Goal: Task Accomplishment & Management: Use online tool/utility

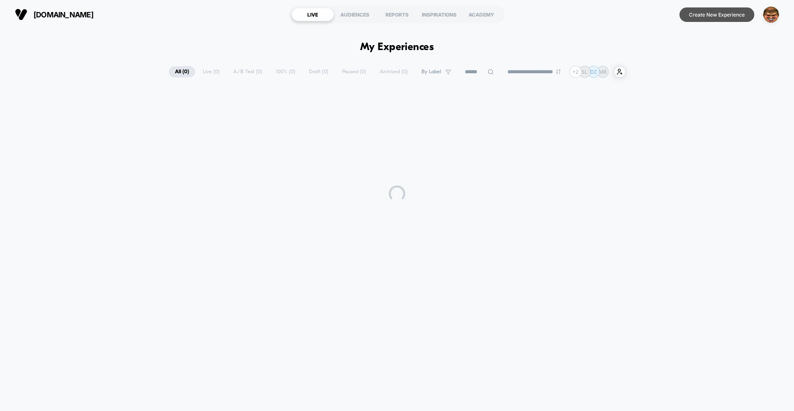
click at [699, 16] on button "Create New Experience" at bounding box center [717, 14] width 75 height 14
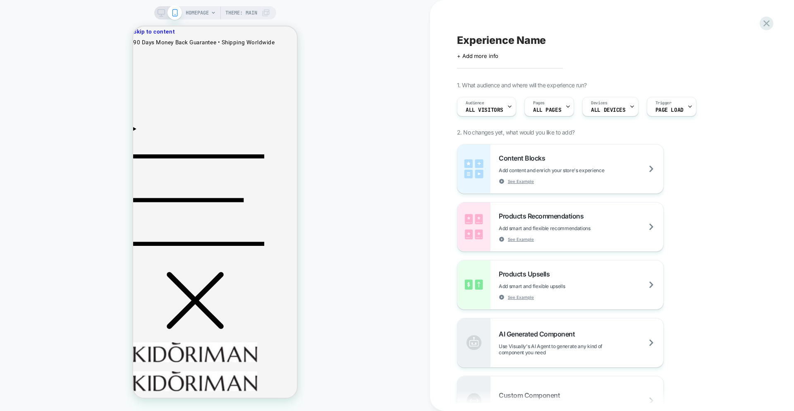
click at [482, 39] on span "Experience Name" at bounding box center [501, 40] width 89 height 12
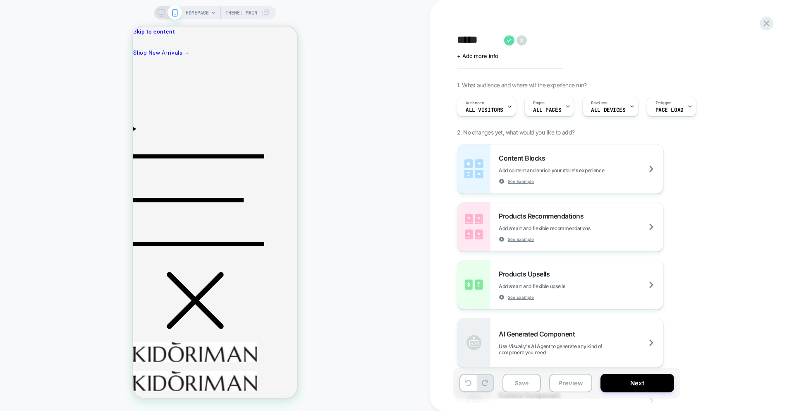
type textarea "*****"
click at [150, 270] on div "testt" at bounding box center [141, 278] width 18 height 17
click at [456, 42] on div "***** Click to edit experience details + Add more info 1. What audience and whe…" at bounding box center [608, 205] width 310 height 394
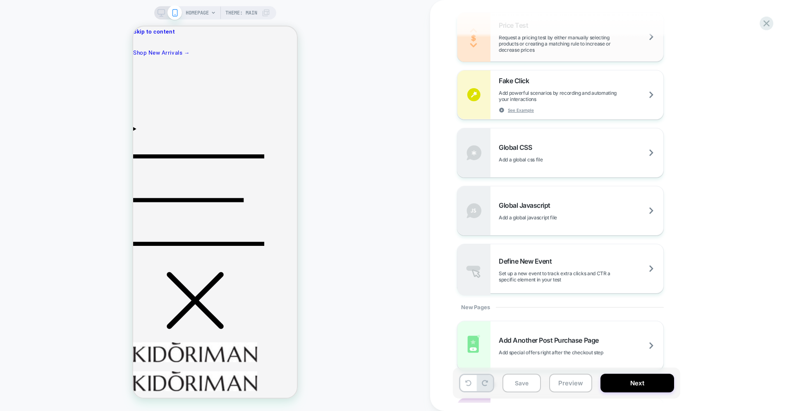
scroll to position [591, 0]
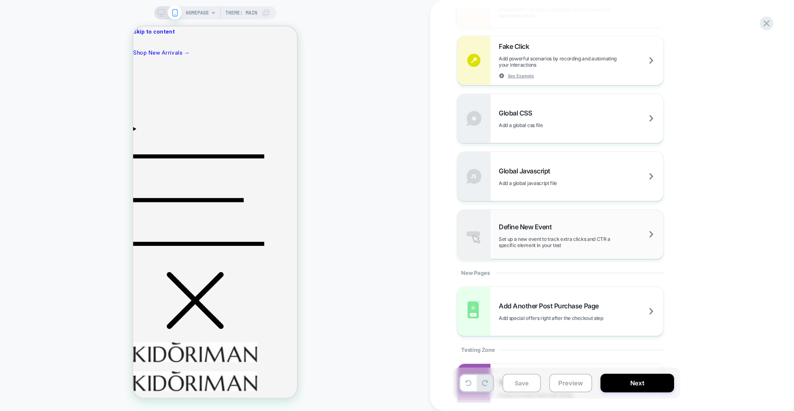
click at [541, 229] on span "Define New Event" at bounding box center [527, 227] width 57 height 8
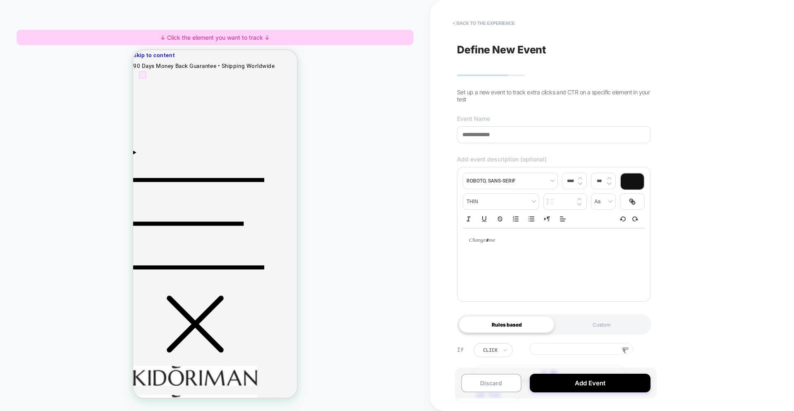
click at [142, 77] on div at bounding box center [142, 74] width 7 height 7
click at [153, 86] on span "Track Clicks" at bounding box center [161, 87] width 28 height 10
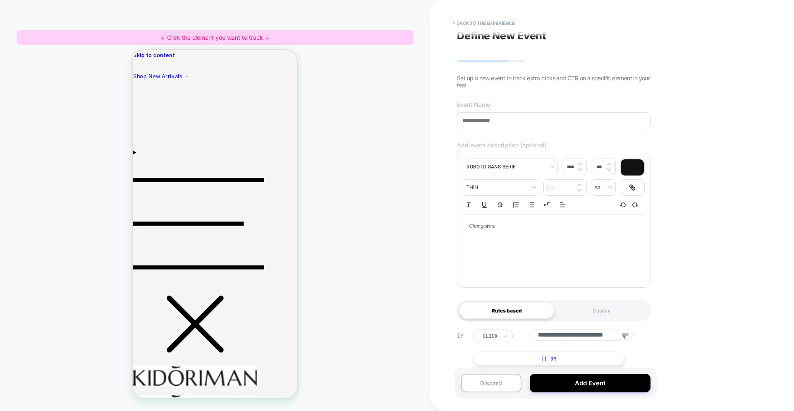
scroll to position [0, 22]
drag, startPoint x: 614, startPoint y: 338, endPoint x: 639, endPoint y: 338, distance: 24.4
click at [0, 0] on div "**********" at bounding box center [0, 0] width 0 height 0
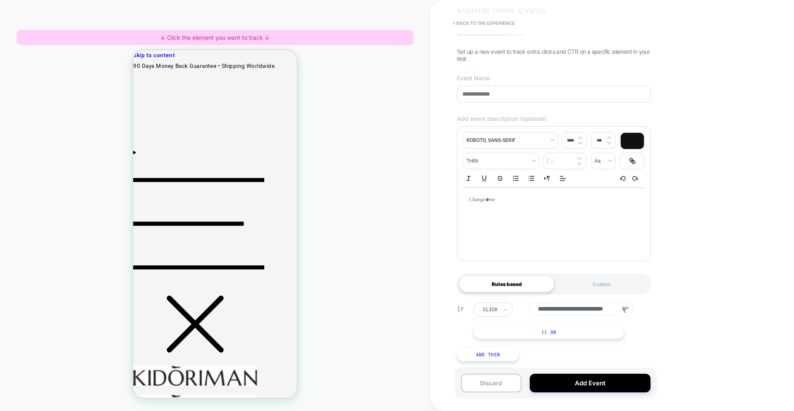
scroll to position [0, 0]
drag, startPoint x: 518, startPoint y: 309, endPoint x: 508, endPoint y: 309, distance: 9.9
click at [0, 0] on div "**********" at bounding box center [0, 0] width 0 height 0
type input "**********"
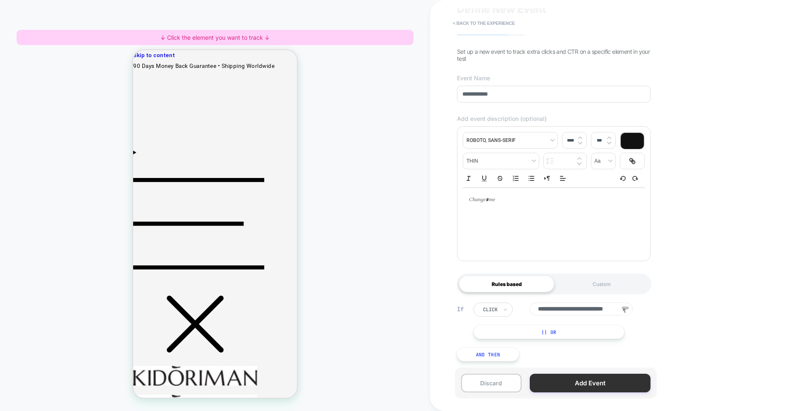
click at [567, 379] on button "Add Event" at bounding box center [590, 383] width 121 height 19
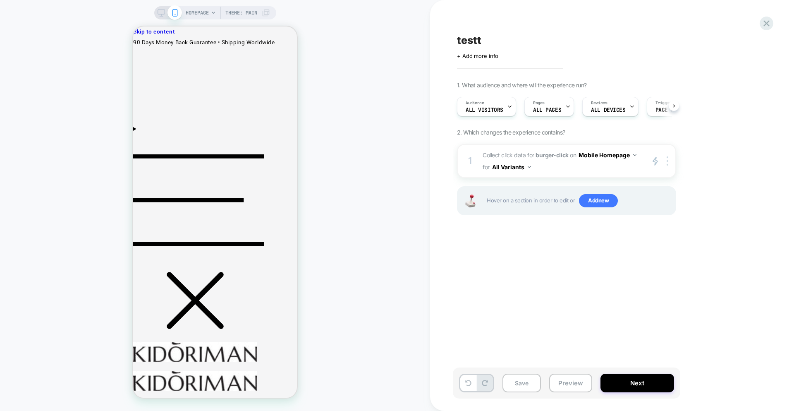
scroll to position [0, 0]
click at [520, 384] on button "Save" at bounding box center [522, 383] width 38 height 19
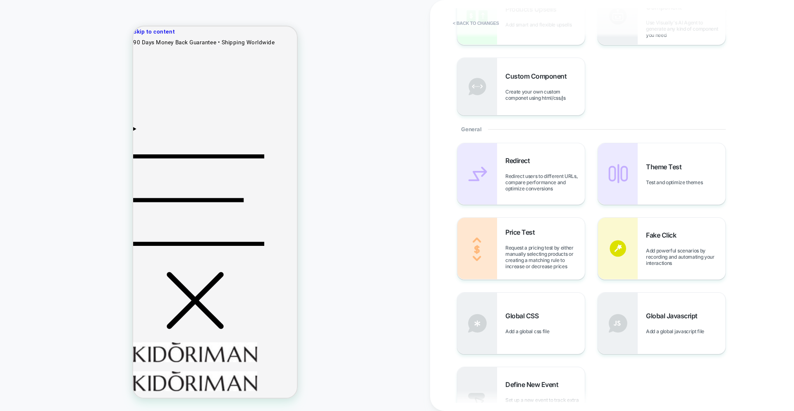
scroll to position [150, 0]
click at [472, 19] on button "< Back to changes" at bounding box center [476, 23] width 55 height 13
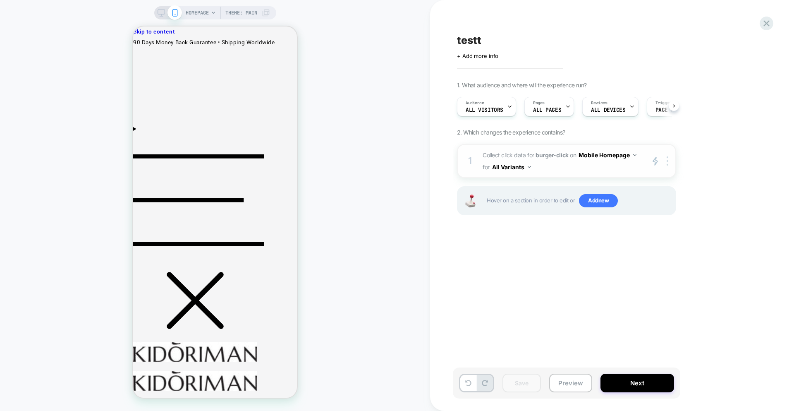
scroll to position [0, 0]
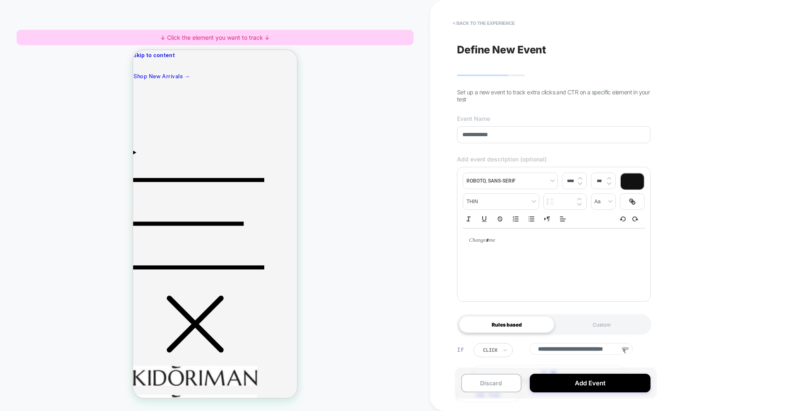
click at [0, 0] on input "**********" at bounding box center [0, 0] width 0 height 0
click at [489, 23] on button "< back to the experience" at bounding box center [484, 23] width 70 height 13
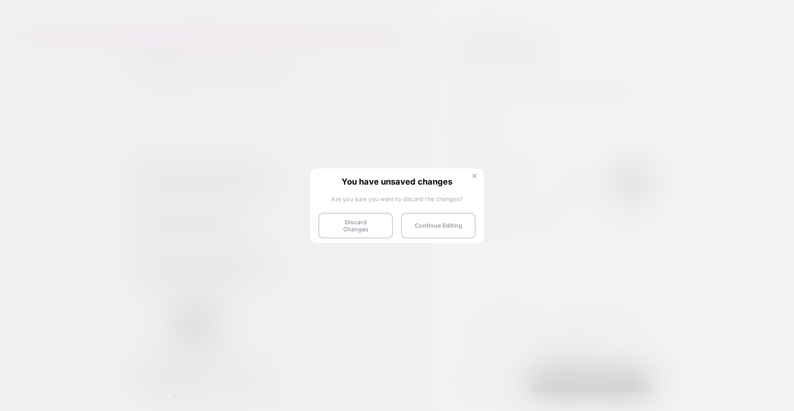
click at [475, 177] on img at bounding box center [475, 176] width 4 height 4
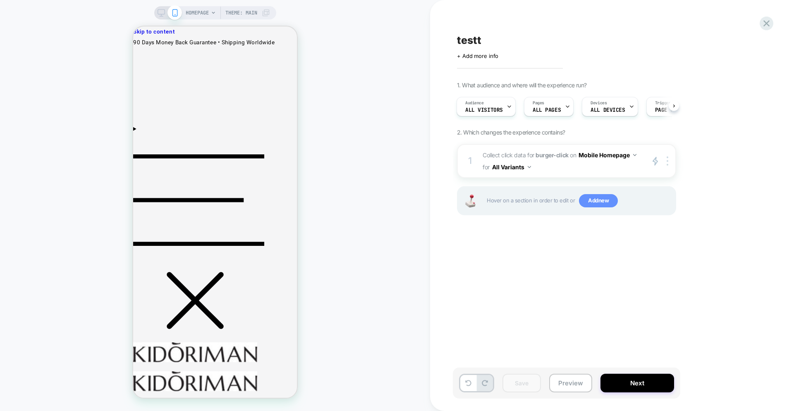
click at [0, 0] on span "Add new" at bounding box center [0, 0] width 0 height 0
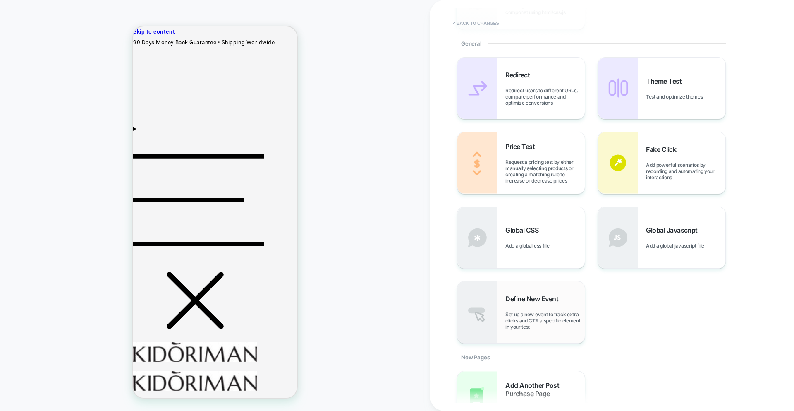
scroll to position [238, 0]
click at [557, 322] on span "Set up a new event to track extra clicks and CTR a specific element in your test" at bounding box center [545, 319] width 79 height 19
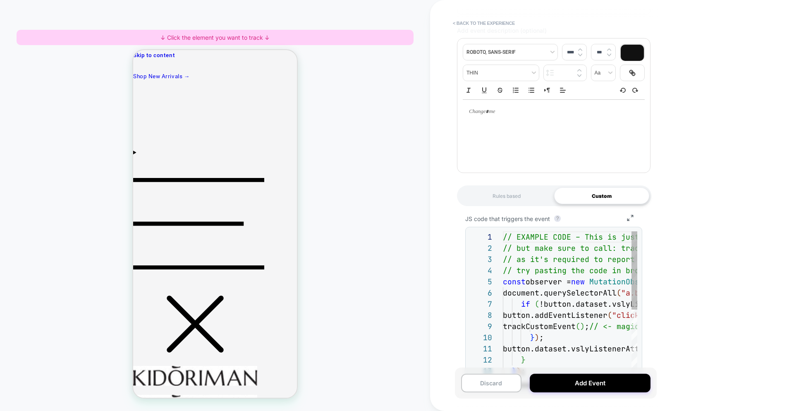
scroll to position [130, 0]
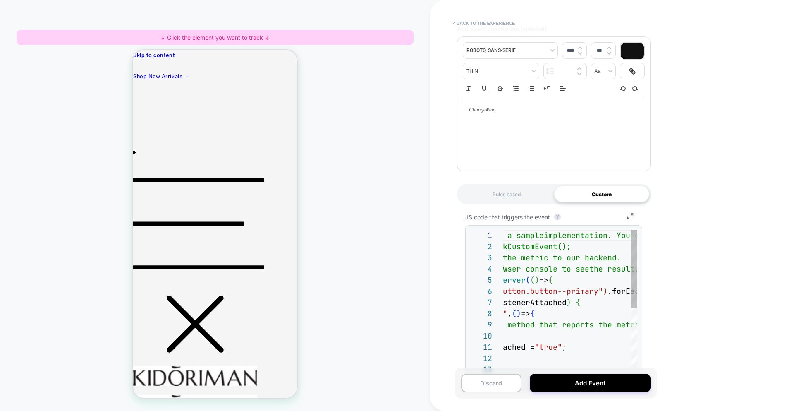
type textarea "**********"
drag, startPoint x: 605, startPoint y: 294, endPoint x: 607, endPoint y: 282, distance: 12.3
click at [629, 221] on button "Group 7" at bounding box center [631, 217] width 24 height 8
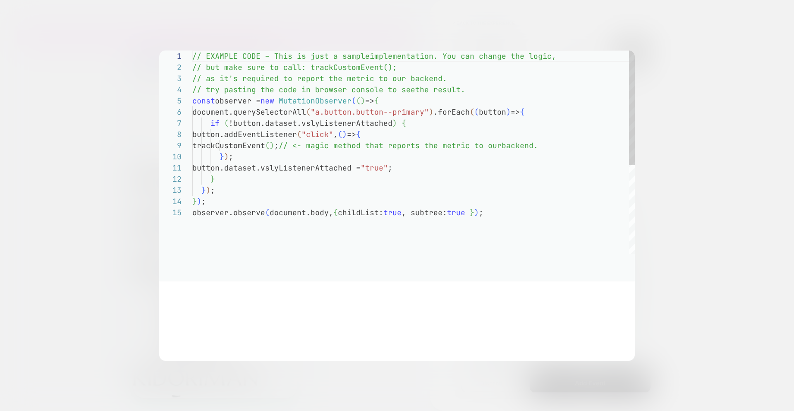
scroll to position [89, 0]
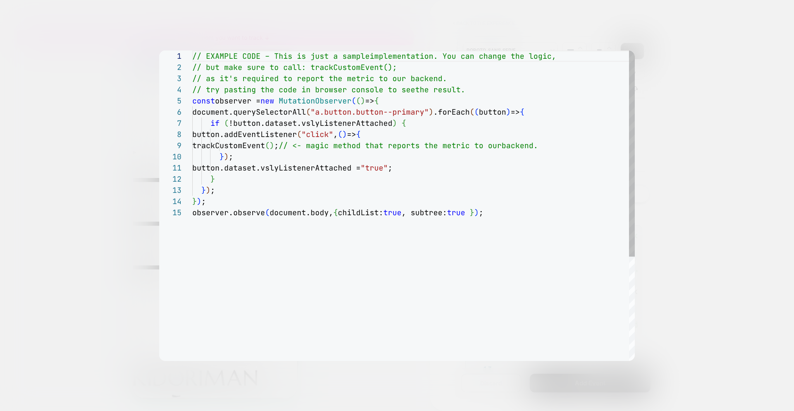
type textarea "**********"
drag, startPoint x: 322, startPoint y: 114, endPoint x: 429, endPoint y: 114, distance: 107.6
type textarea "**********"
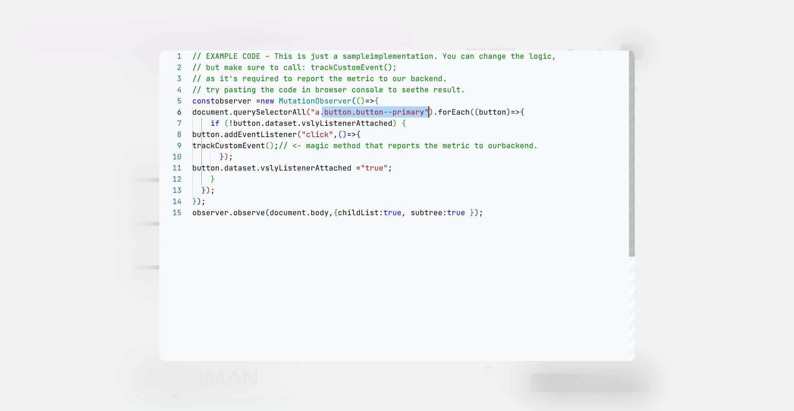
type textarea "**********"
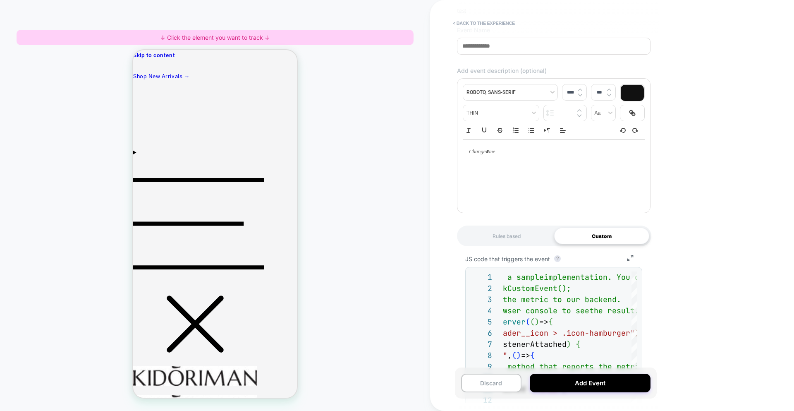
scroll to position [0, 0]
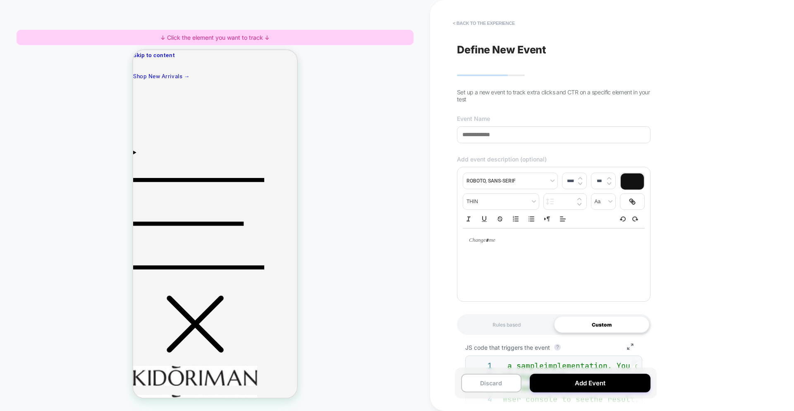
click at [492, 141] on input at bounding box center [554, 134] width 194 height 17
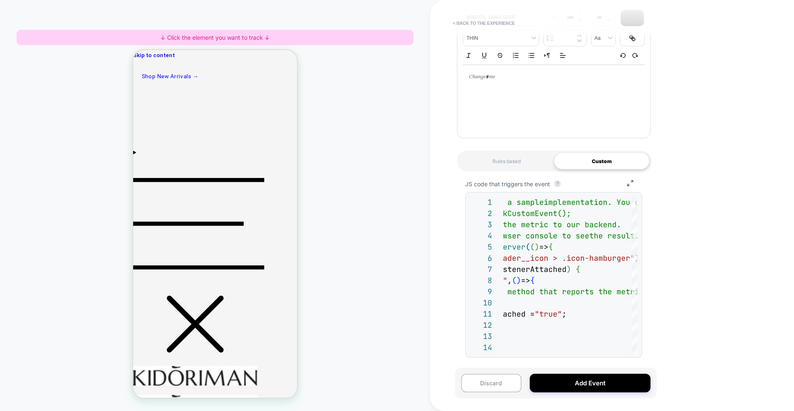
scroll to position [165, 0]
type input "**********"
click at [0, 0] on button "Add Event" at bounding box center [0, 0] width 0 height 0
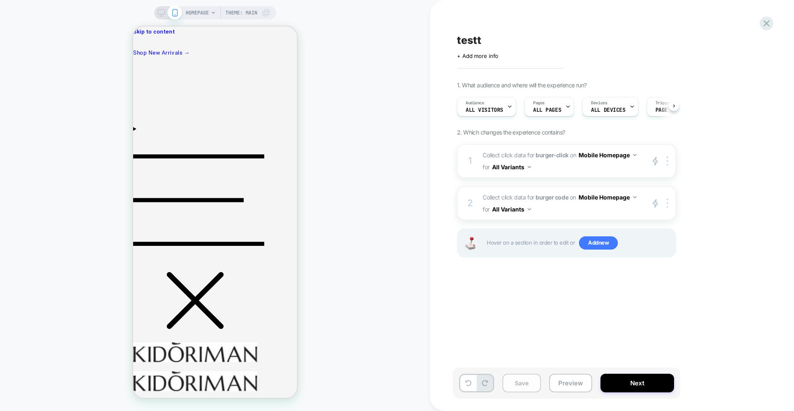
scroll to position [0, 0]
click at [525, 382] on button "Save" at bounding box center [522, 383] width 38 height 19
click at [589, 382] on button "Preview" at bounding box center [570, 383] width 43 height 19
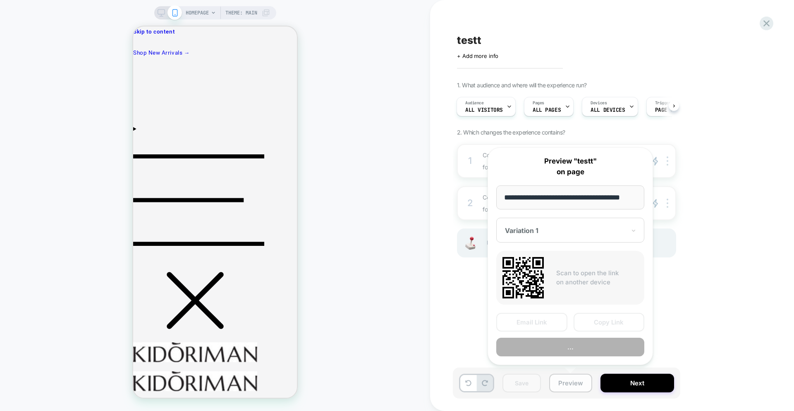
scroll to position [0, 10]
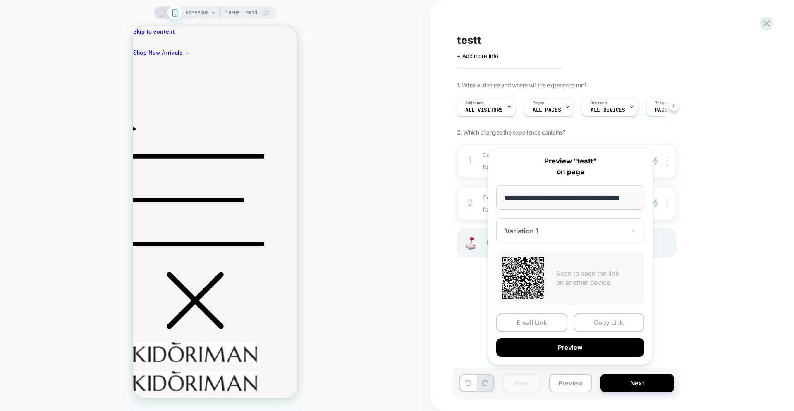
click at [470, 300] on div "testt Click to edit experience details + Add more info 1. What audience and whe…" at bounding box center [608, 205] width 310 height 394
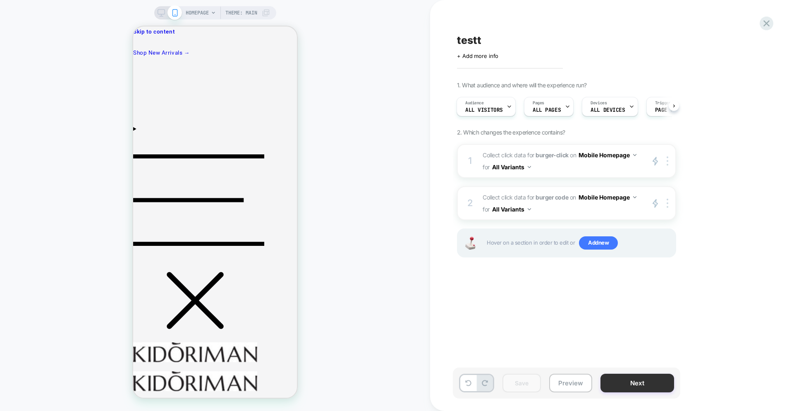
click at [634, 382] on button "Next" at bounding box center [638, 383] width 74 height 19
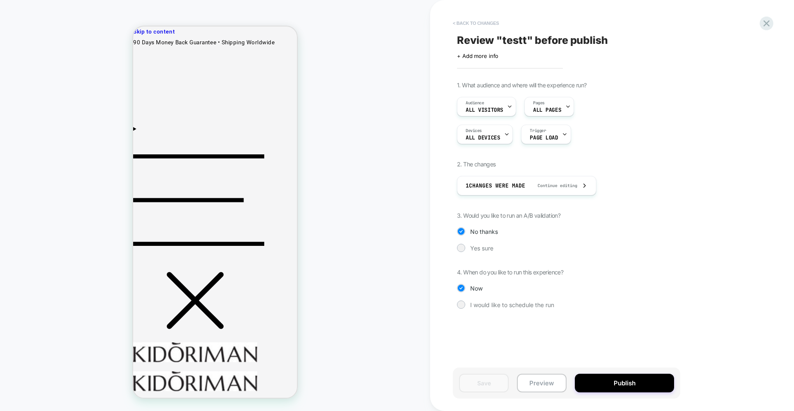
click at [484, 26] on button "< Back to changes" at bounding box center [476, 23] width 55 height 13
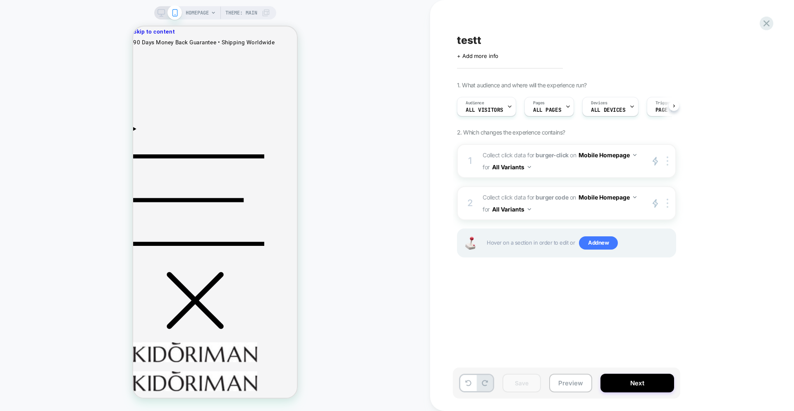
scroll to position [0, 0]
drag, startPoint x: 588, startPoint y: 315, endPoint x: 597, endPoint y: 270, distance: 46.4
click at [589, 311] on div "testt Click to edit experience details + Add more info 1. What audience and whe…" at bounding box center [608, 205] width 310 height 394
click at [598, 248] on span "Add new" at bounding box center [598, 242] width 39 height 13
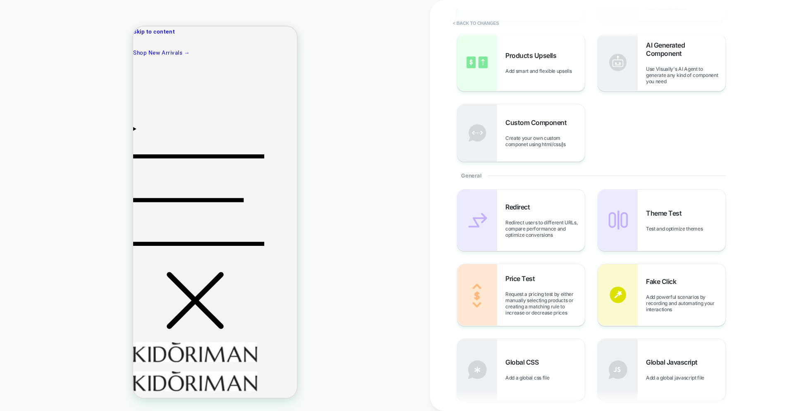
scroll to position [177, 0]
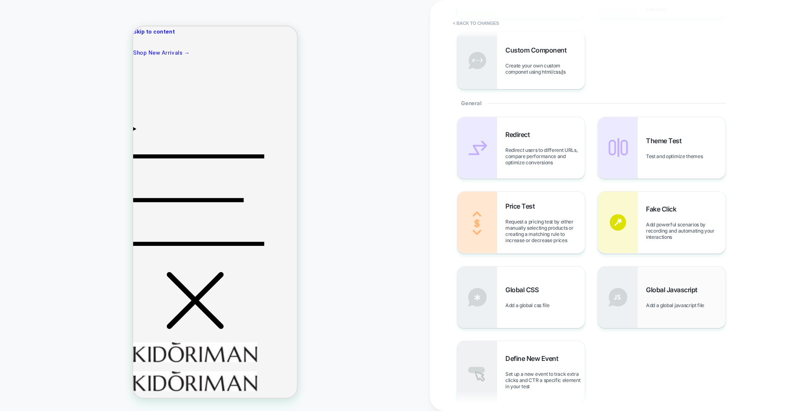
click at [643, 307] on div "Global Javascript Add a global javascript file" at bounding box center [661, 296] width 127 height 61
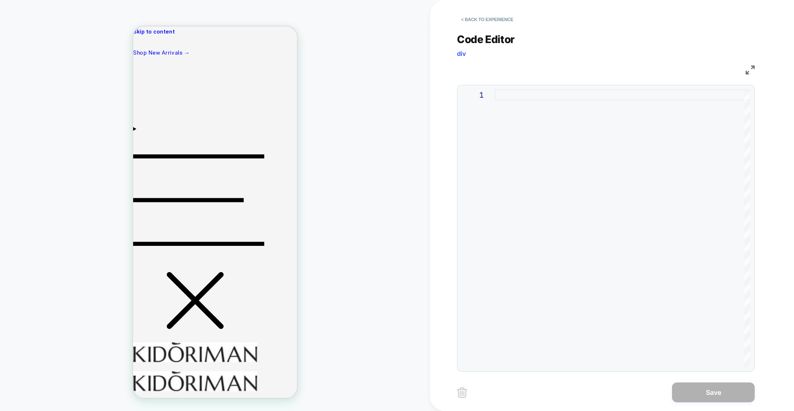
click at [508, 117] on div at bounding box center [623, 228] width 256 height 278
type textarea "*"
click at [722, 400] on button "Save" at bounding box center [713, 392] width 83 height 20
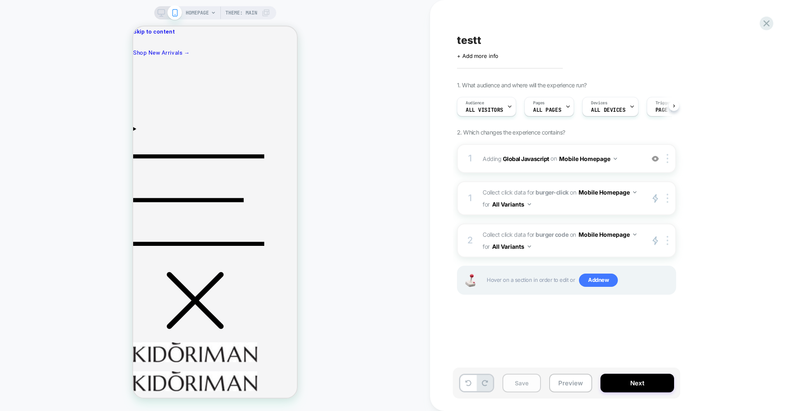
scroll to position [0, 0]
click at [524, 382] on button "Save" at bounding box center [522, 383] width 38 height 19
click at [636, 378] on button "Next" at bounding box center [638, 383] width 74 height 19
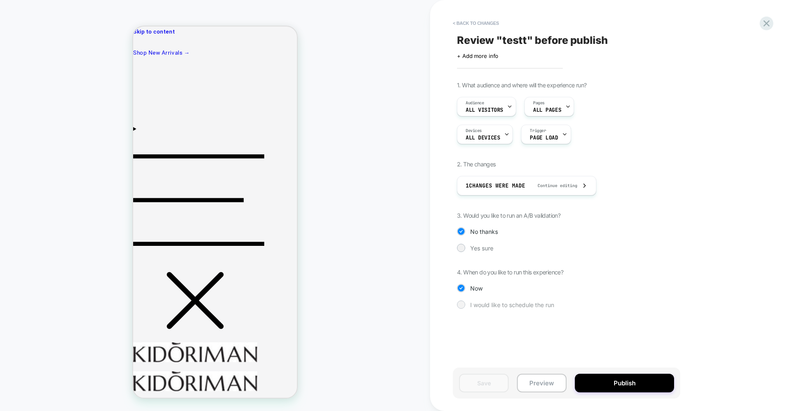
click at [458, 304] on div at bounding box center [461, 304] width 6 height 6
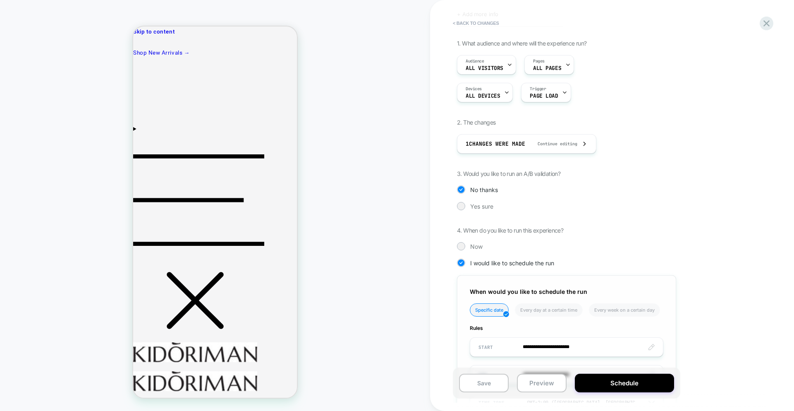
scroll to position [114, 0]
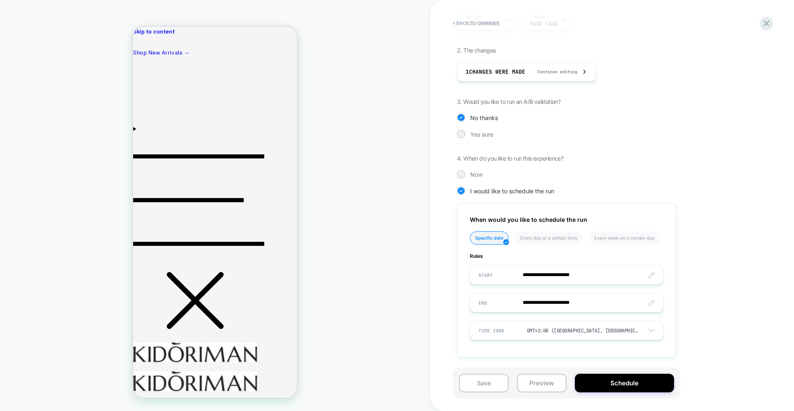
click at [460, 173] on div at bounding box center [461, 174] width 6 height 6
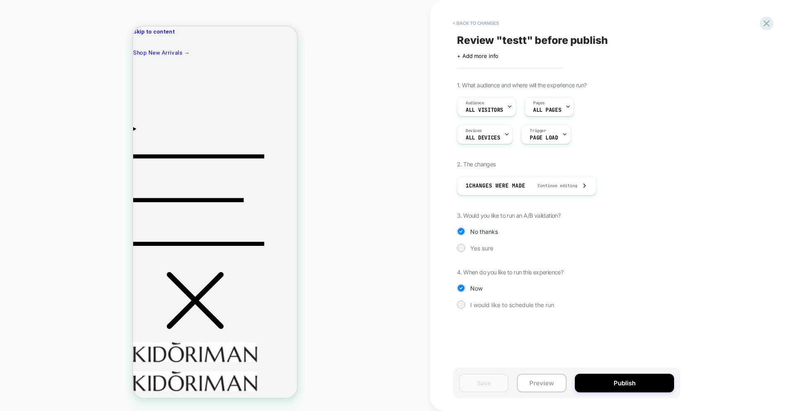
scroll to position [0, 0]
click at [469, 250] on div "Yes sure" at bounding box center [566, 248] width 219 height 8
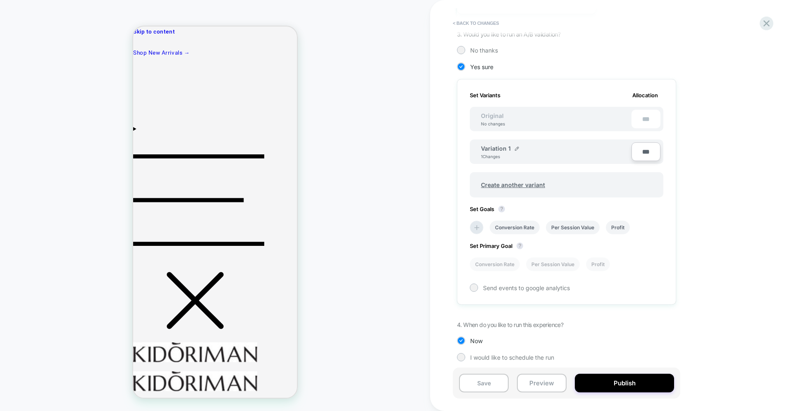
scroll to position [185, 0]
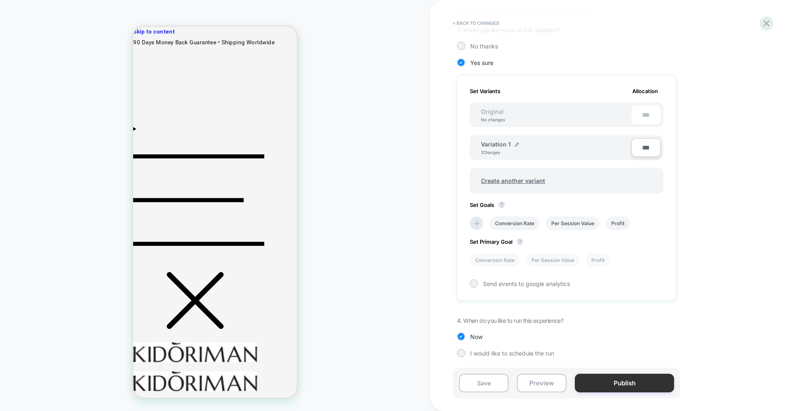
click at [618, 385] on button "Publish" at bounding box center [624, 383] width 99 height 19
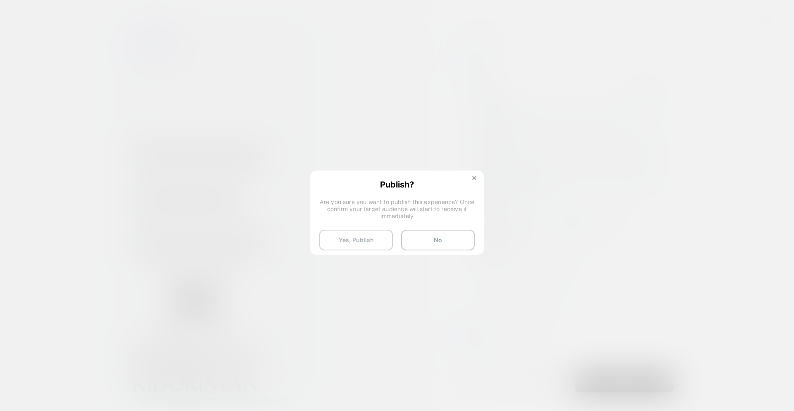
click at [342, 238] on button "Yes, Publish" at bounding box center [356, 240] width 74 height 21
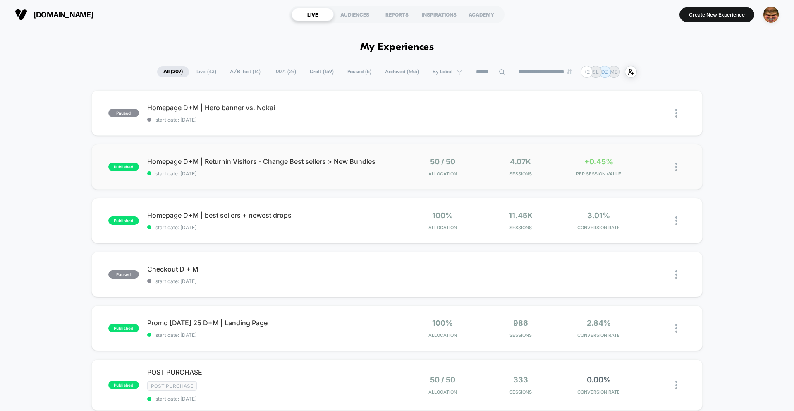
click at [326, 178] on div "published Homepage D+M | Returnin Visitors - Change Best sellers > New Bundles …" at bounding box center [397, 167] width 612 height 46
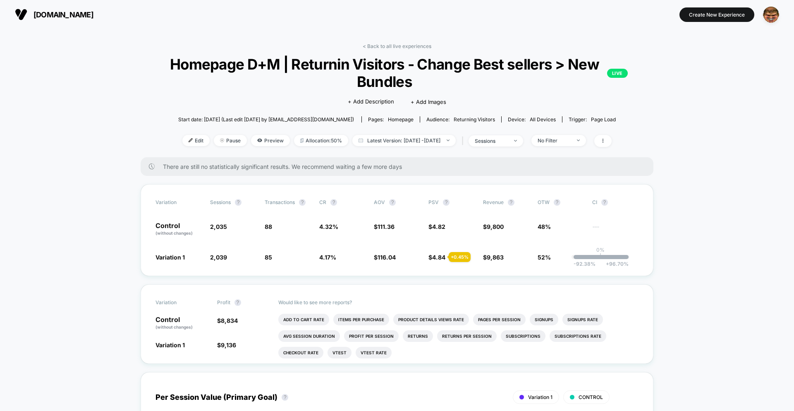
click at [182, 142] on span "Edit" at bounding box center [195, 140] width 27 height 11
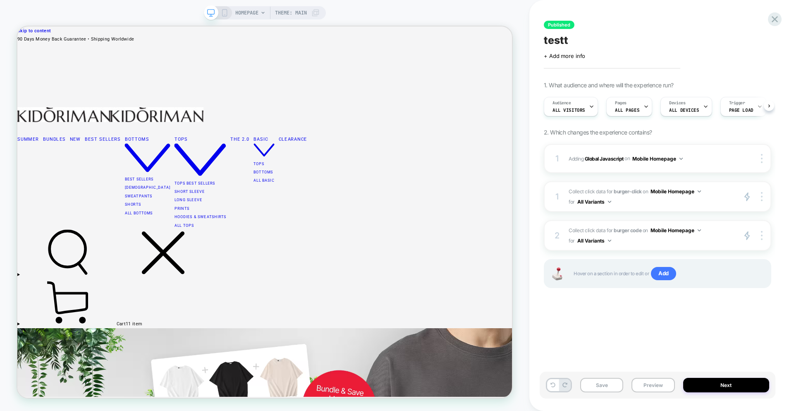
scroll to position [0, 0]
click at [226, 11] on icon at bounding box center [224, 12] width 7 height 7
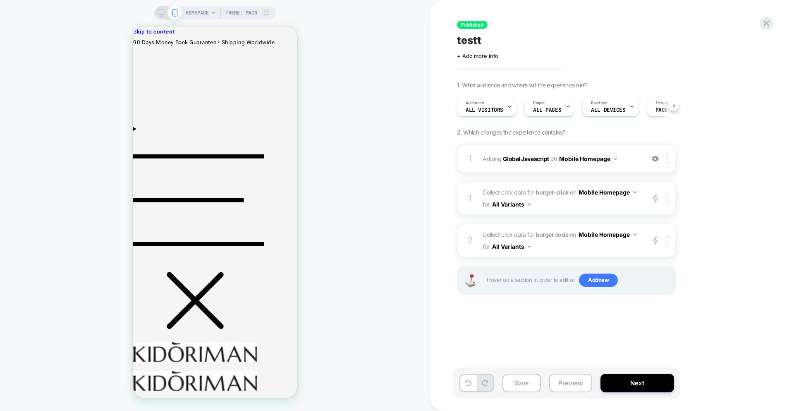
scroll to position [0, 0]
click at [655, 159] on img at bounding box center [655, 158] width 7 height 7
click at [656, 199] on icon "primary 2" at bounding box center [656, 199] width 6 height 10
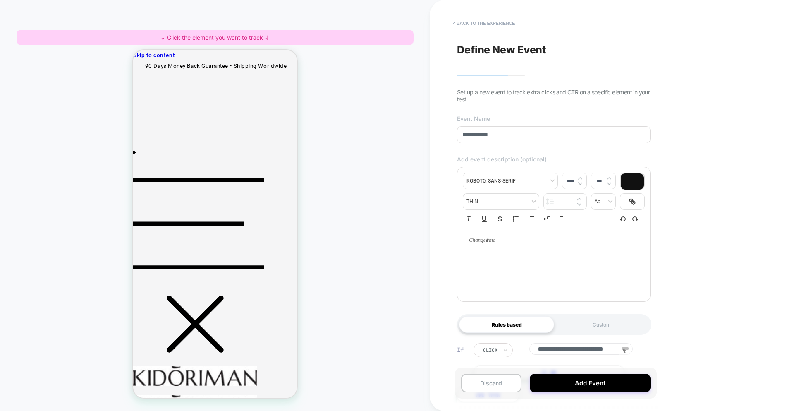
scroll to position [41, 0]
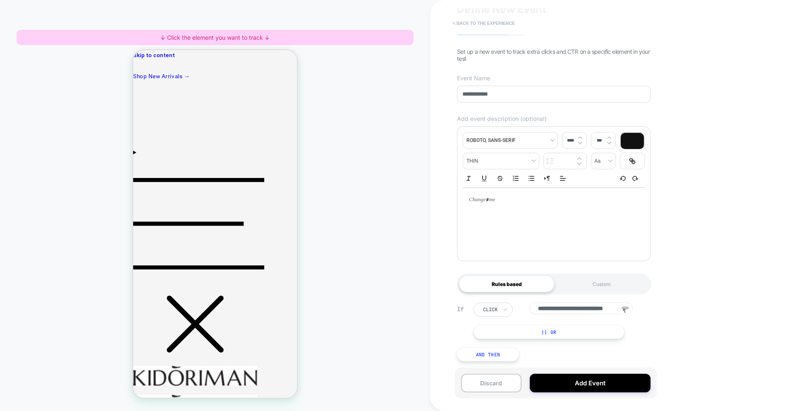
click at [461, 21] on button "< back to the experience" at bounding box center [484, 23] width 70 height 13
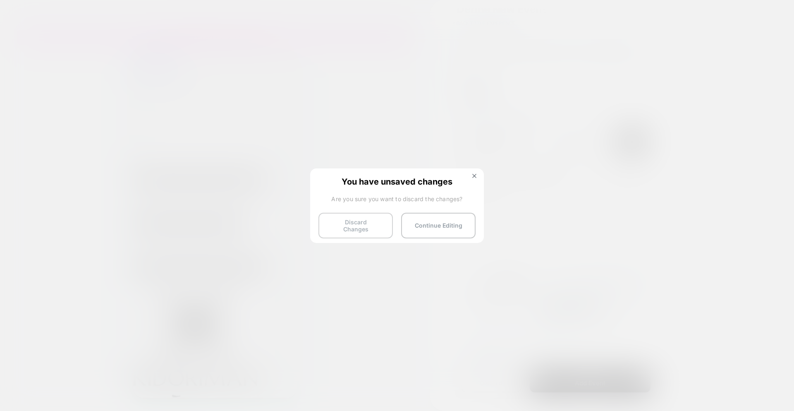
click at [0, 0] on button "Discard Changes" at bounding box center [0, 0] width 0 height 0
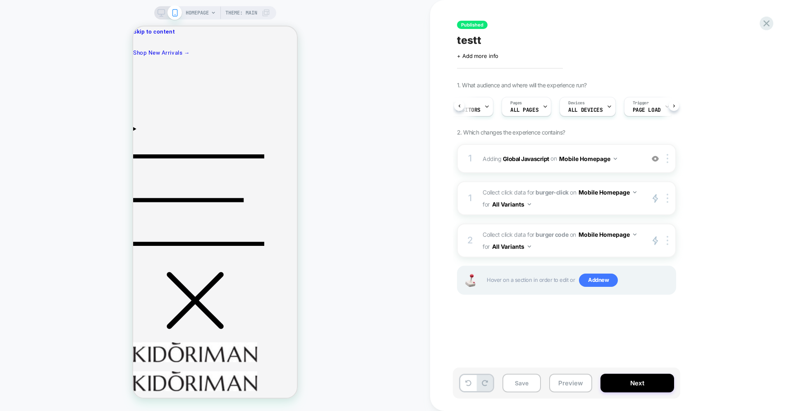
scroll to position [0, 26]
